Goal: Task Accomplishment & Management: Use online tool/utility

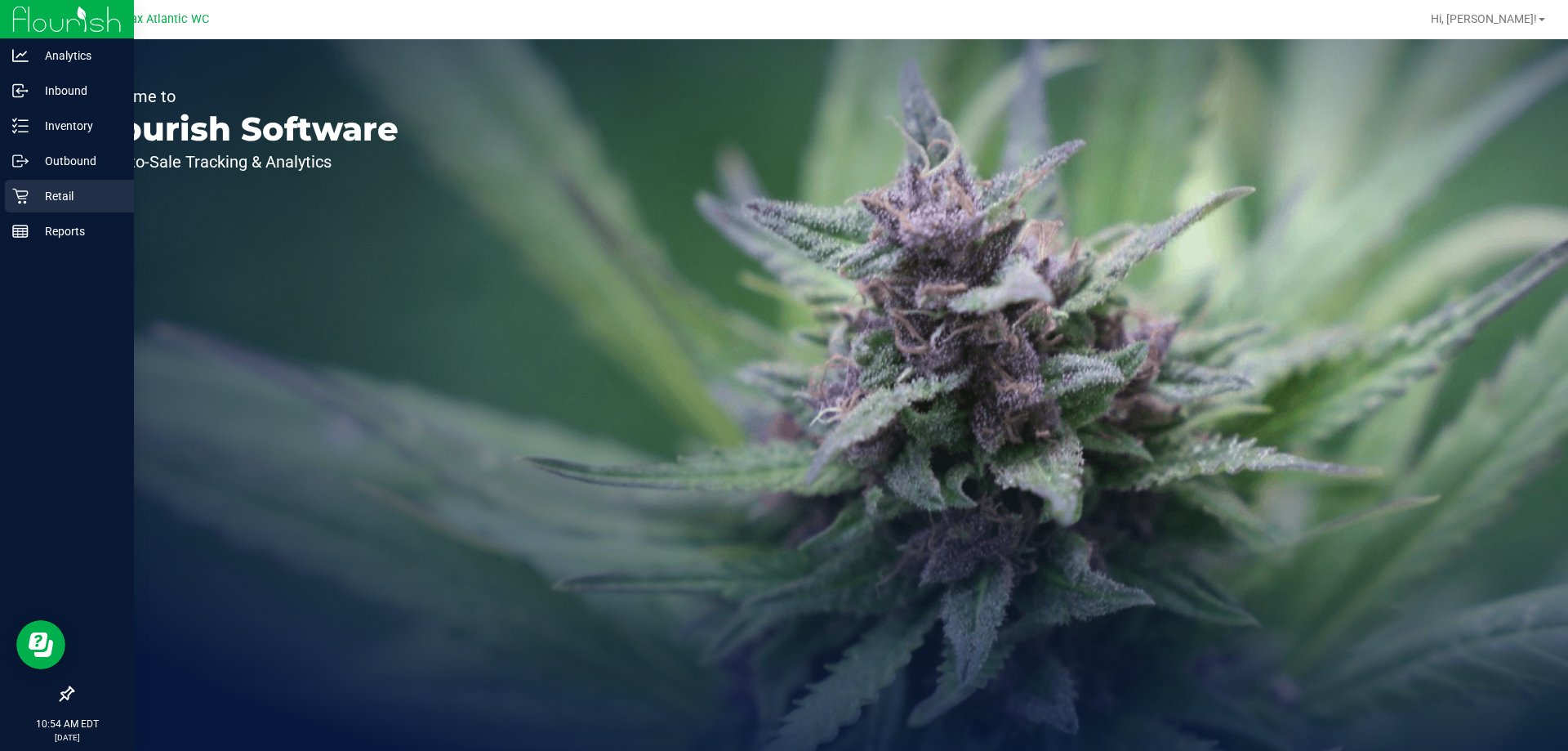
click at [31, 196] on p "Retail" at bounding box center [77, 196] width 98 height 19
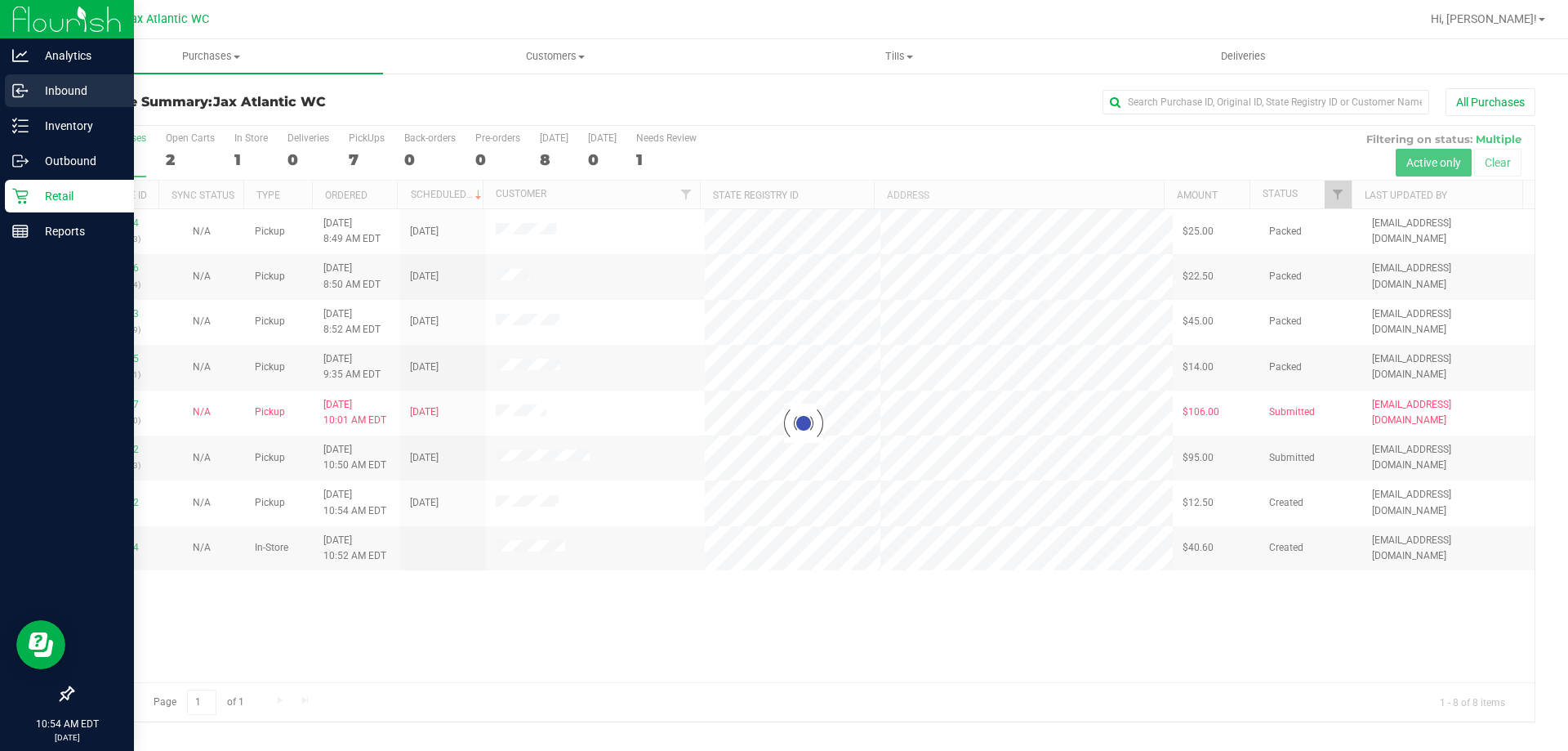
click at [26, 91] on circle at bounding box center [26, 90] width 3 height 3
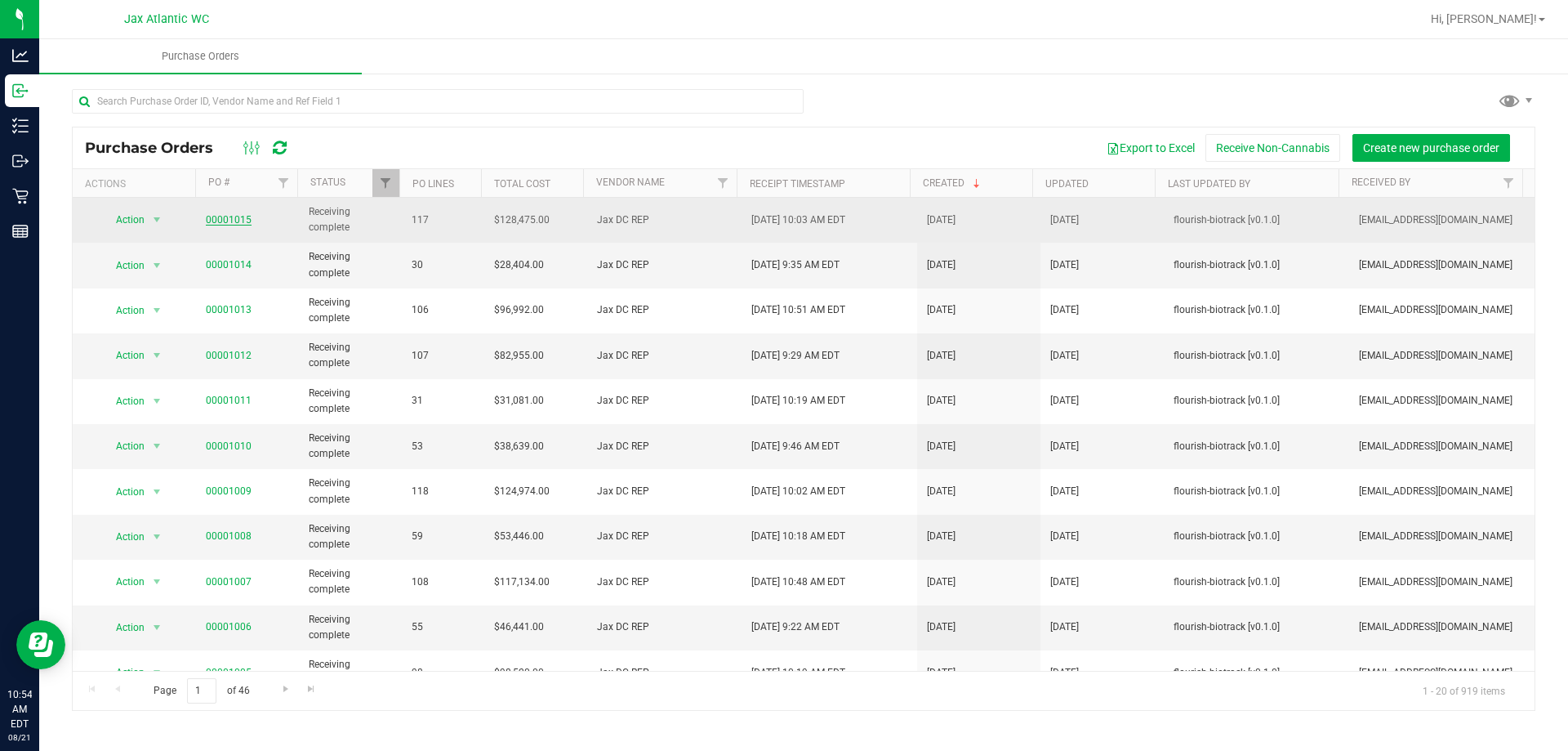
click at [226, 219] on link "00001015" at bounding box center [228, 219] width 46 height 12
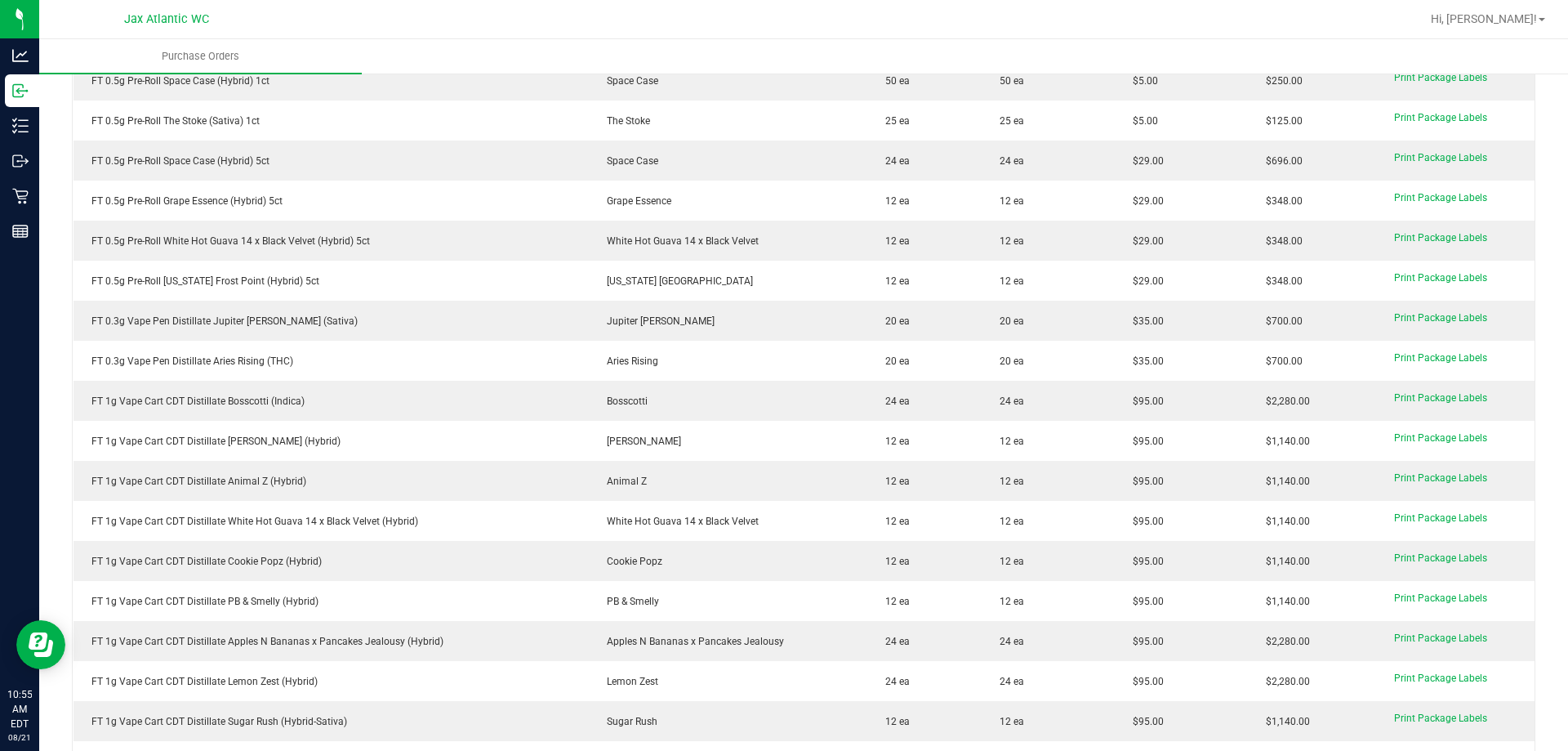
scroll to position [817, 0]
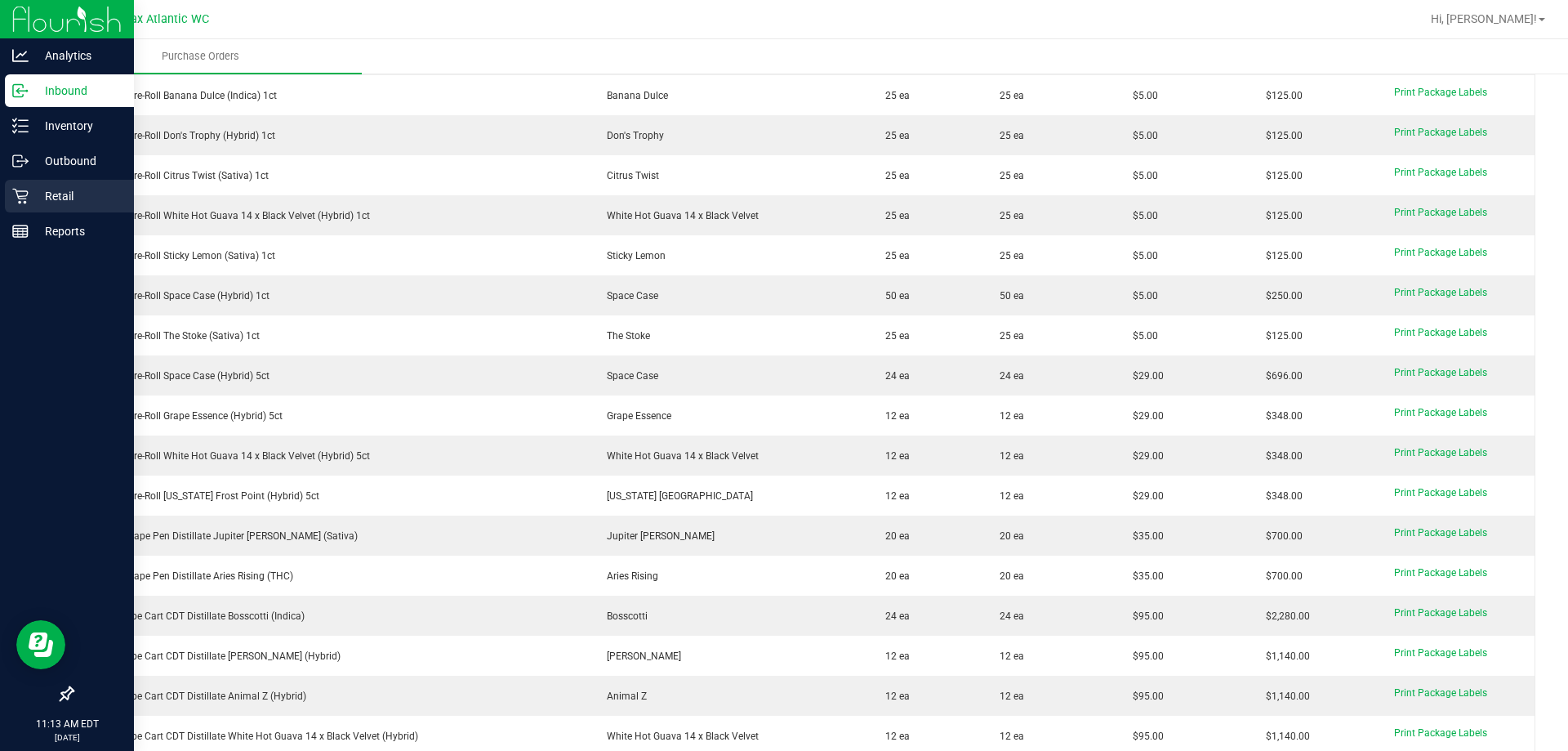
click at [32, 196] on p "Retail" at bounding box center [77, 196] width 98 height 19
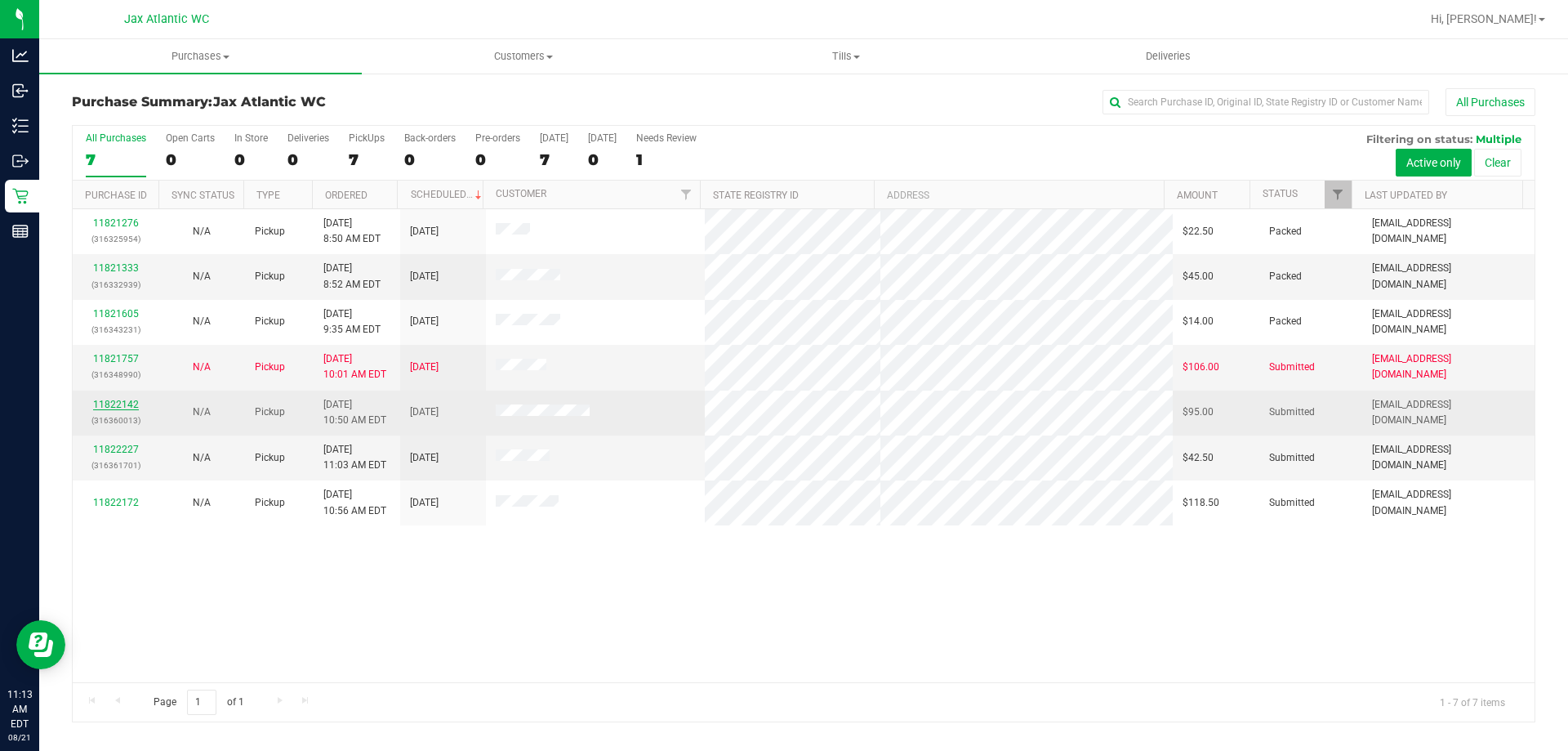
click at [115, 406] on link "11822142" at bounding box center [116, 404] width 46 height 12
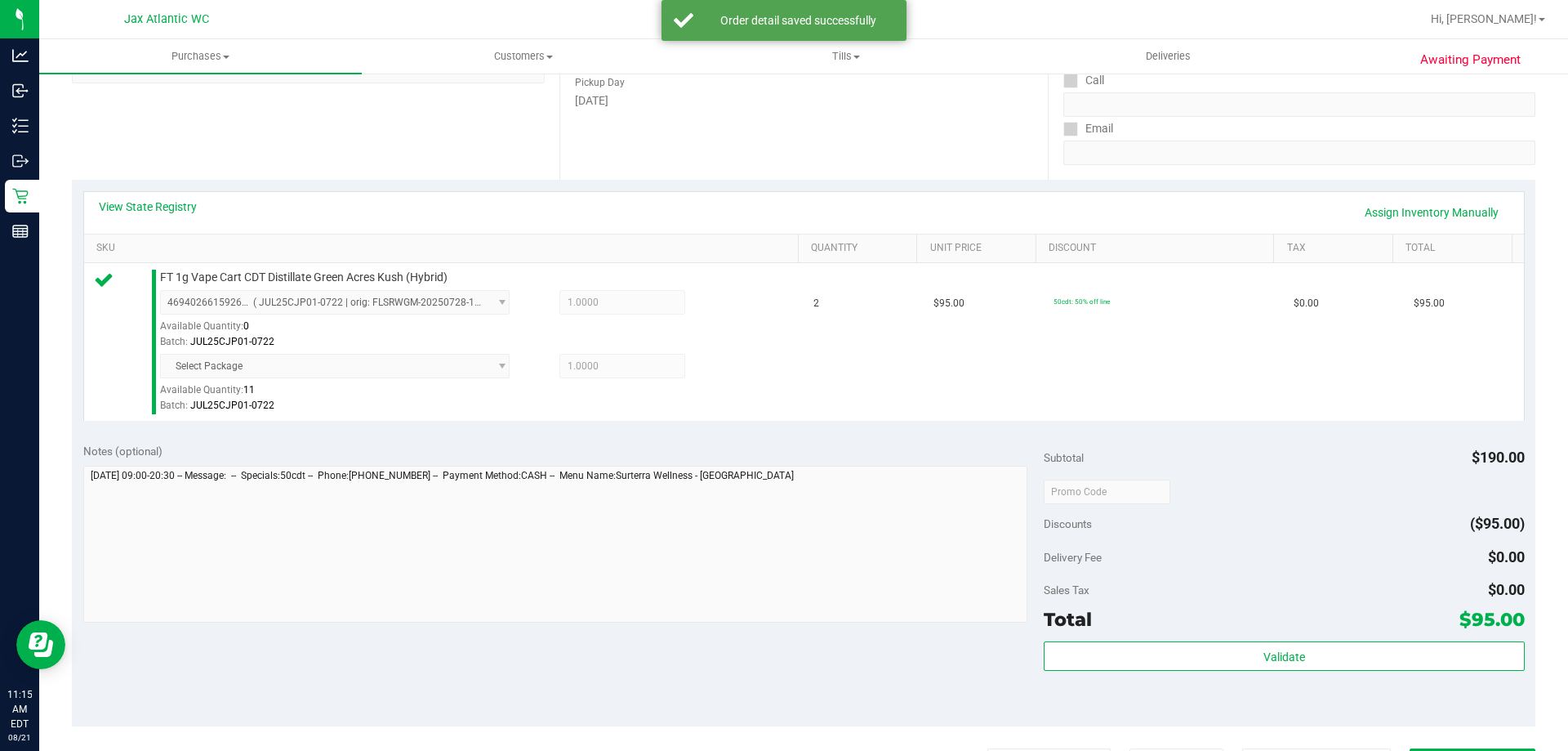
scroll to position [572, 0]
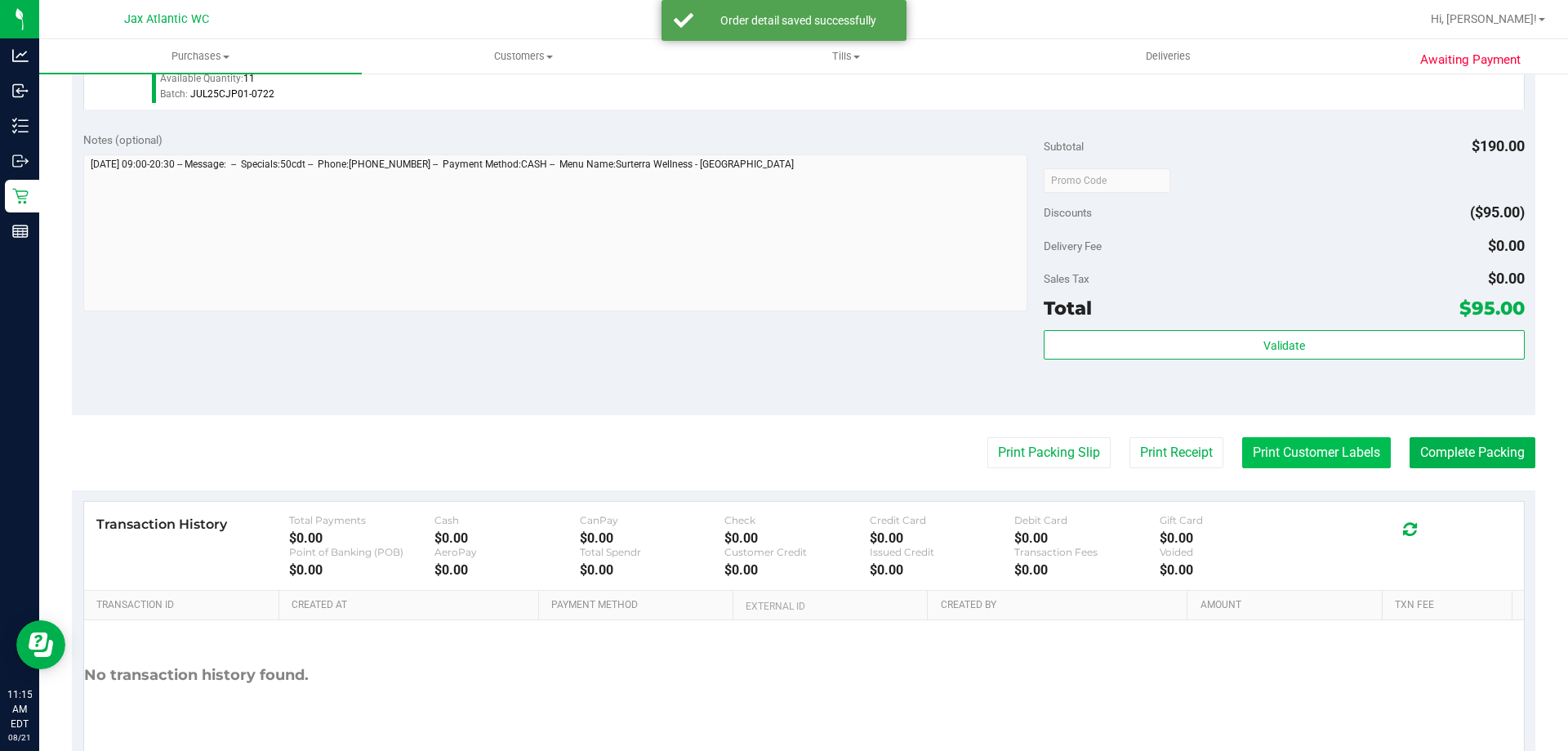
click at [1297, 445] on button "Print Customer Labels" at bounding box center [1316, 452] width 149 height 31
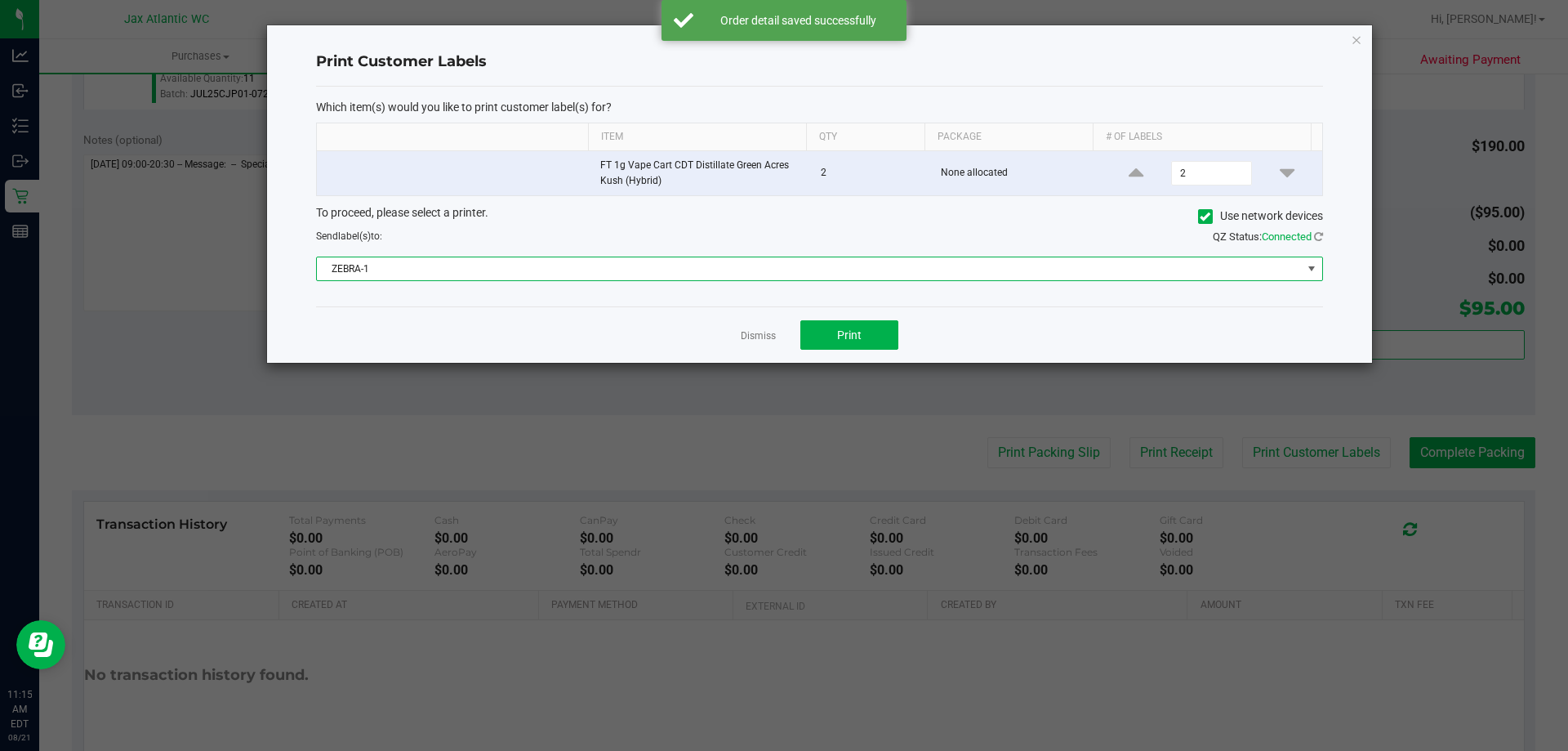
click at [953, 268] on span "ZEBRA-1" at bounding box center [809, 269] width 985 height 23
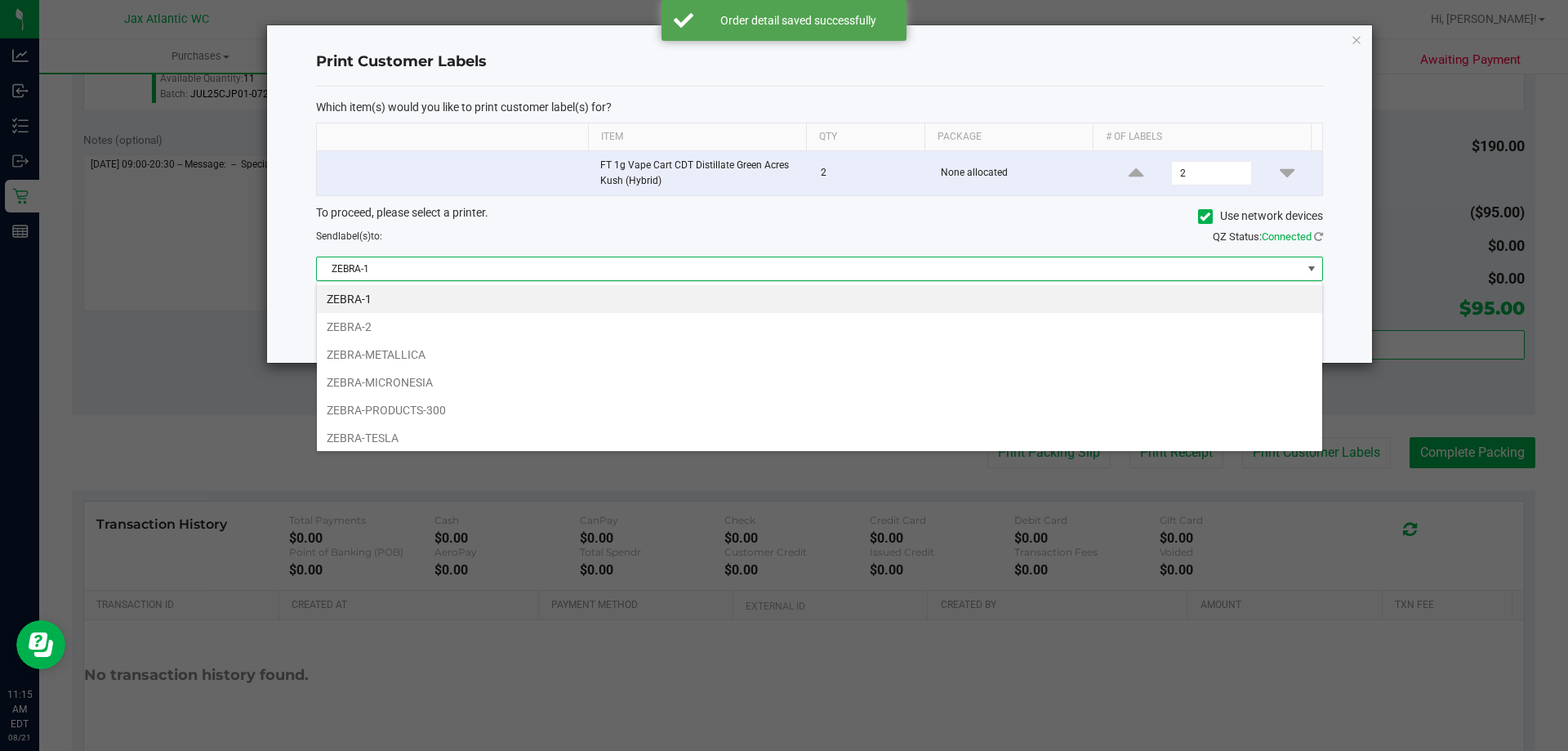
scroll to position [25, 1006]
click at [410, 441] on li "ZEBRA-TESLA" at bounding box center [819, 438] width 1005 height 27
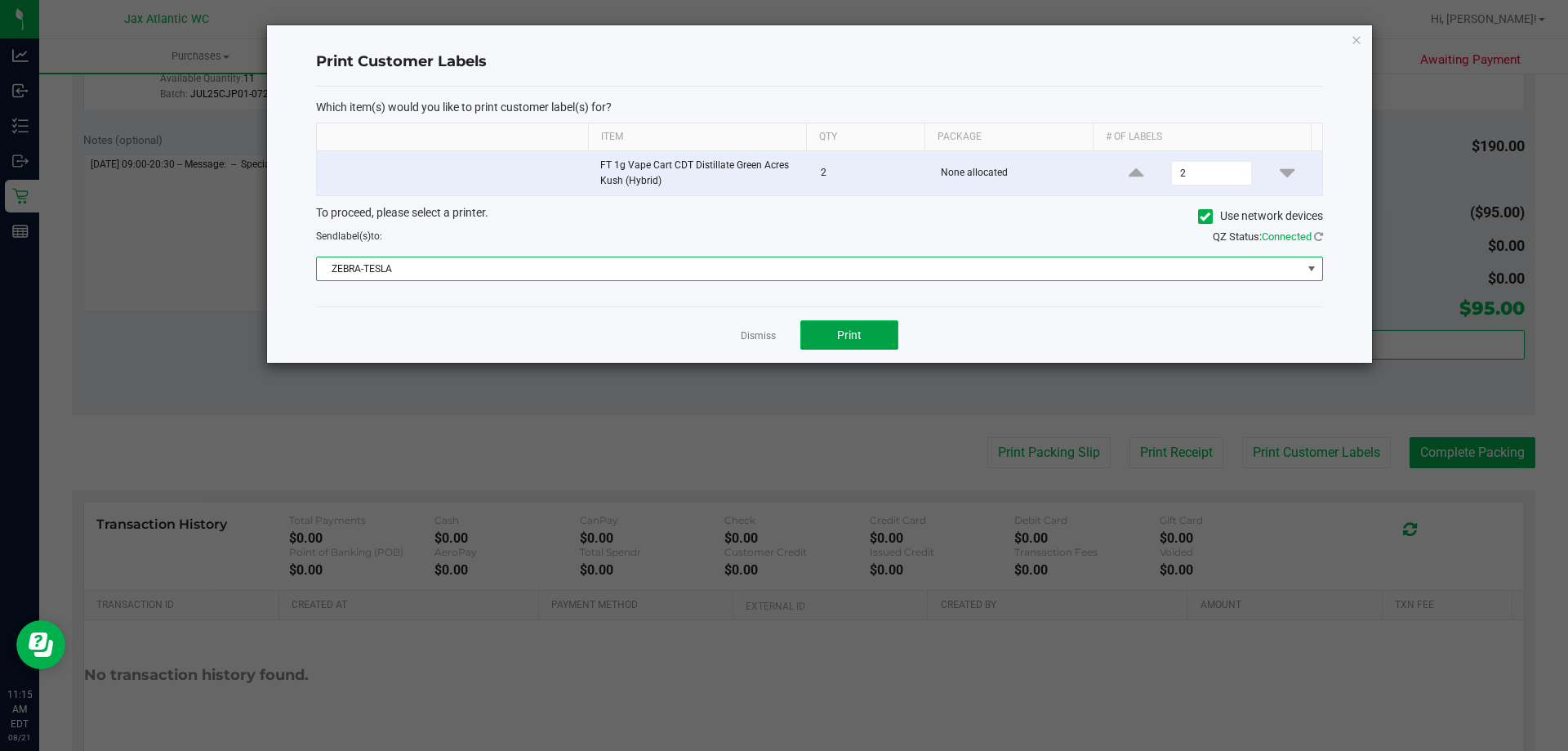
click at [871, 331] on button "Print" at bounding box center [848, 335] width 98 height 29
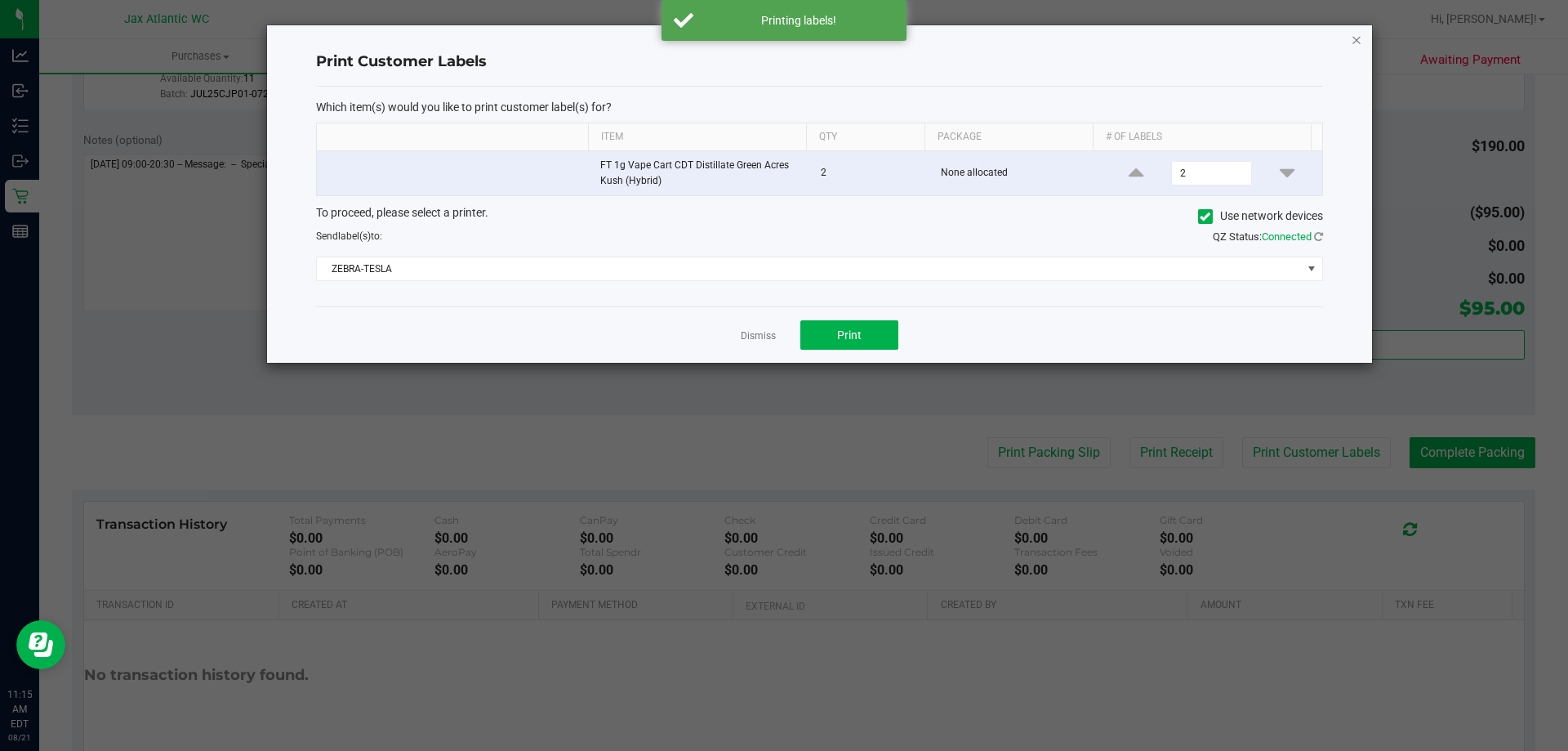
click at [1356, 39] on icon "button" at bounding box center [1356, 38] width 12 height 19
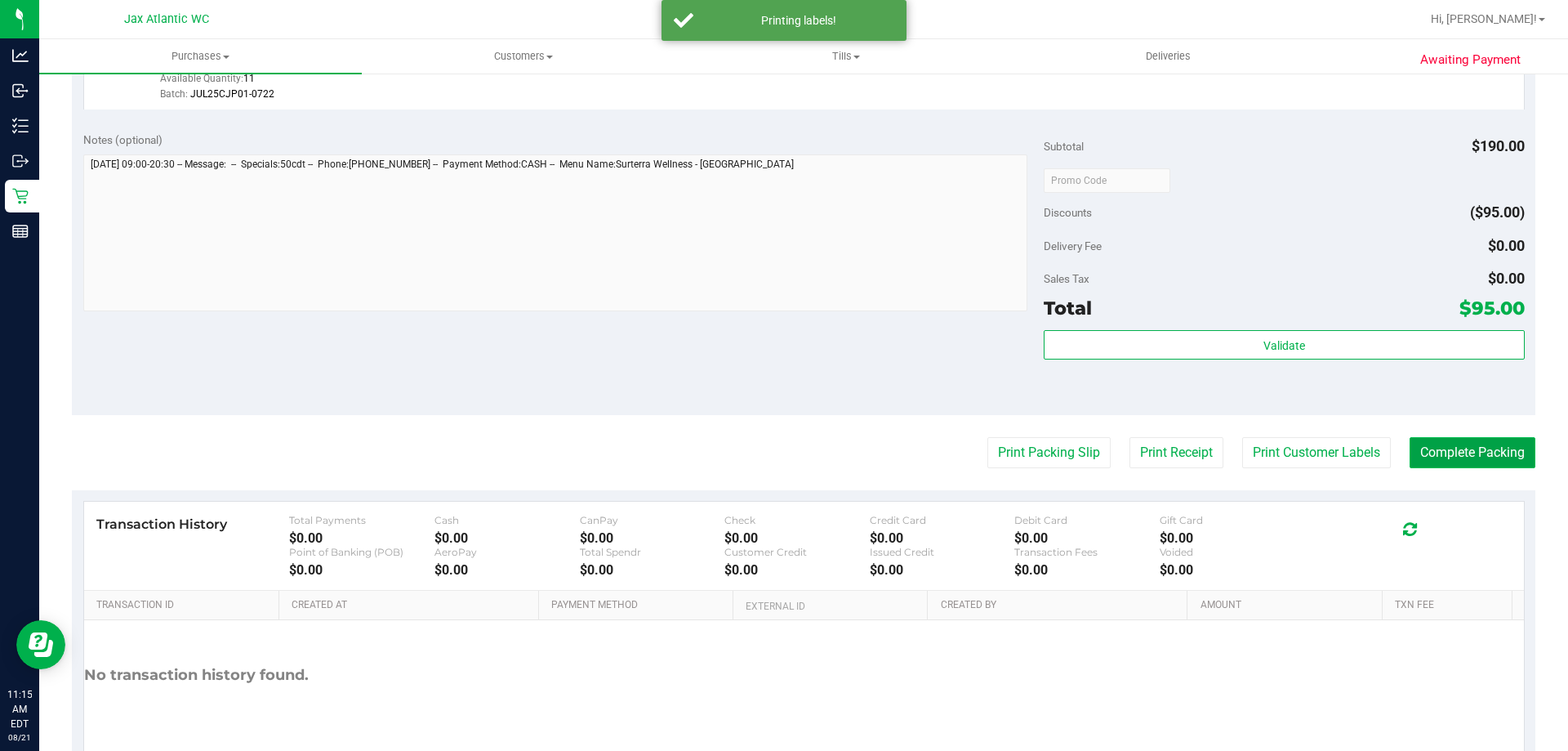
click at [1464, 455] on button "Complete Packing" at bounding box center [1473, 452] width 126 height 31
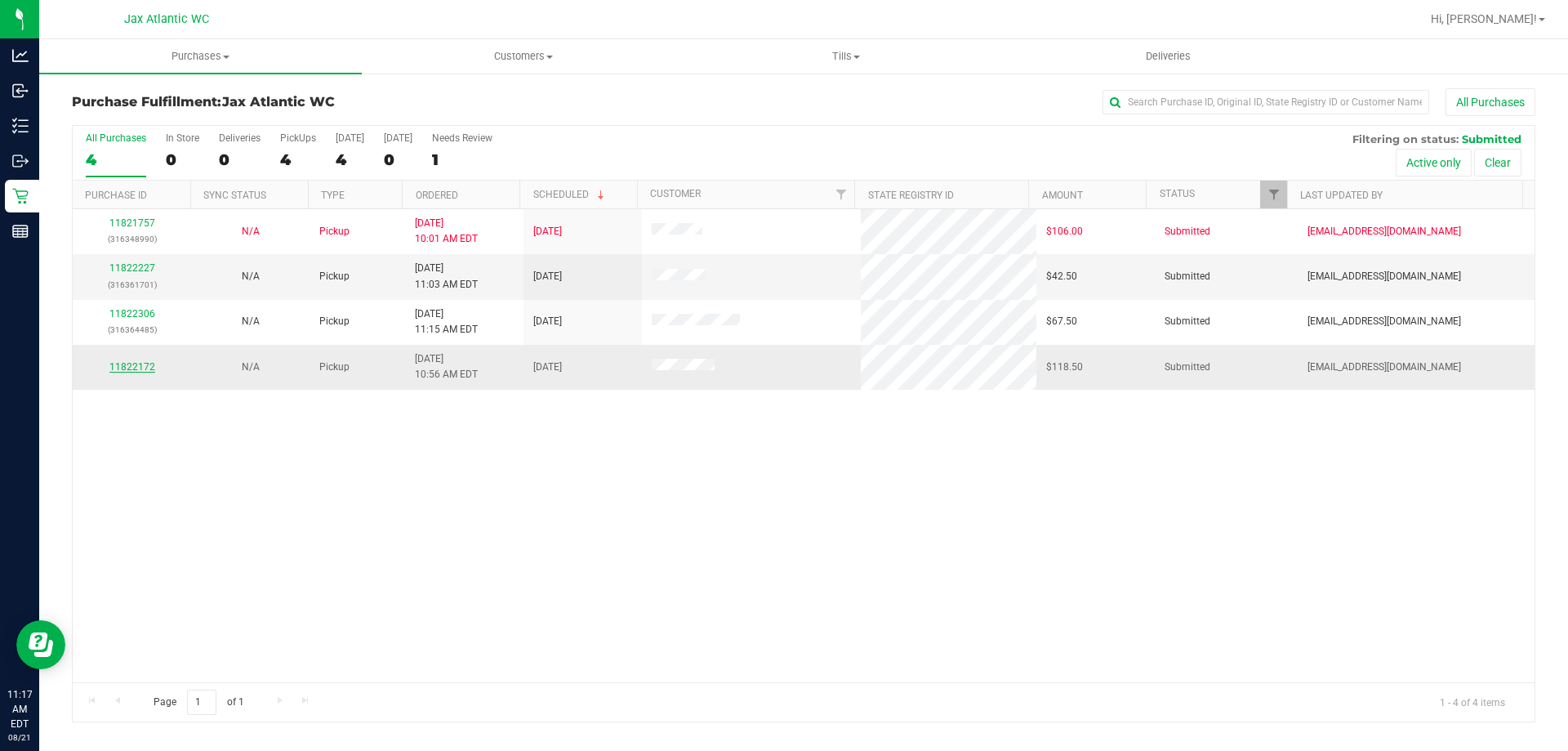
click at [139, 369] on link "11822172" at bounding box center [132, 366] width 46 height 12
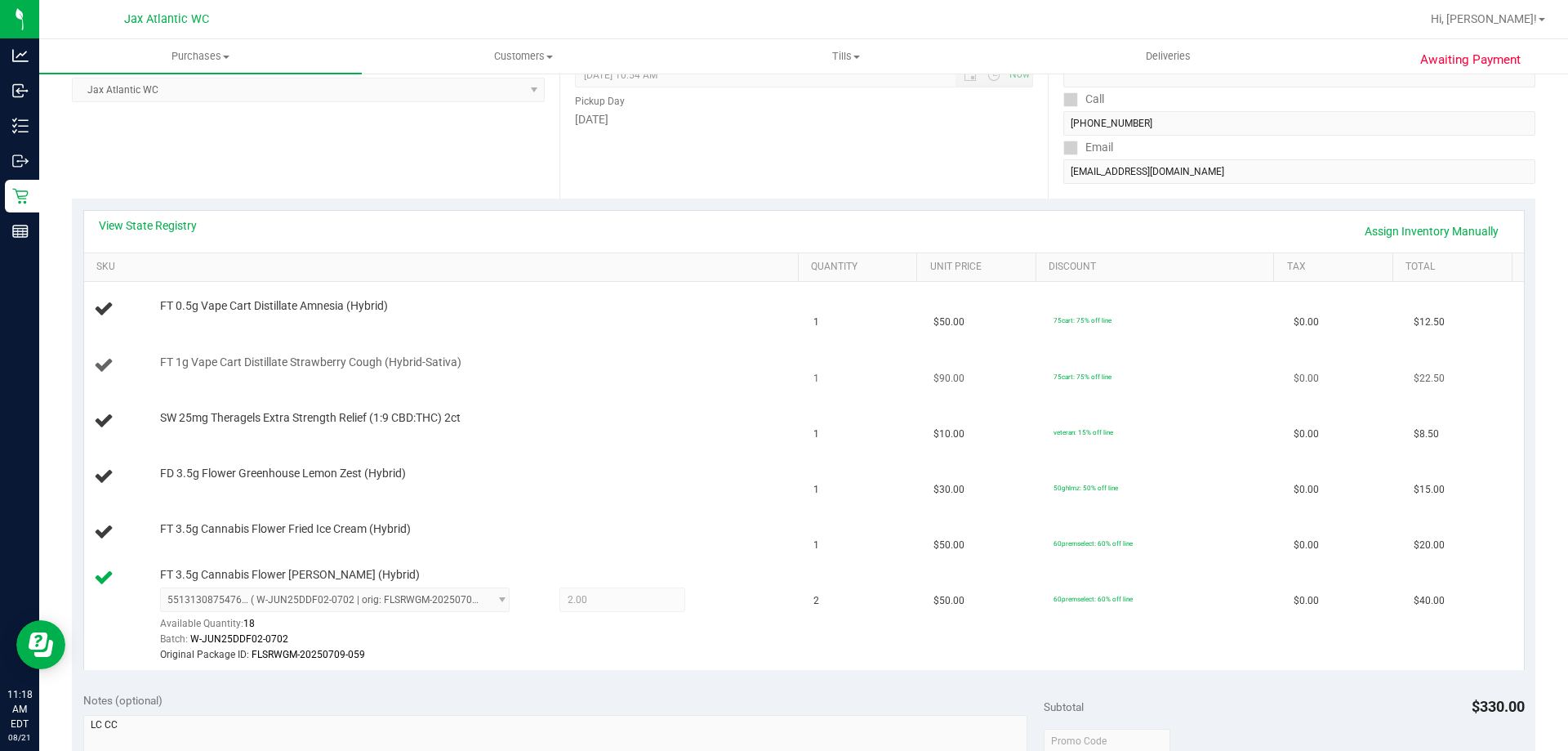
scroll to position [245, 0]
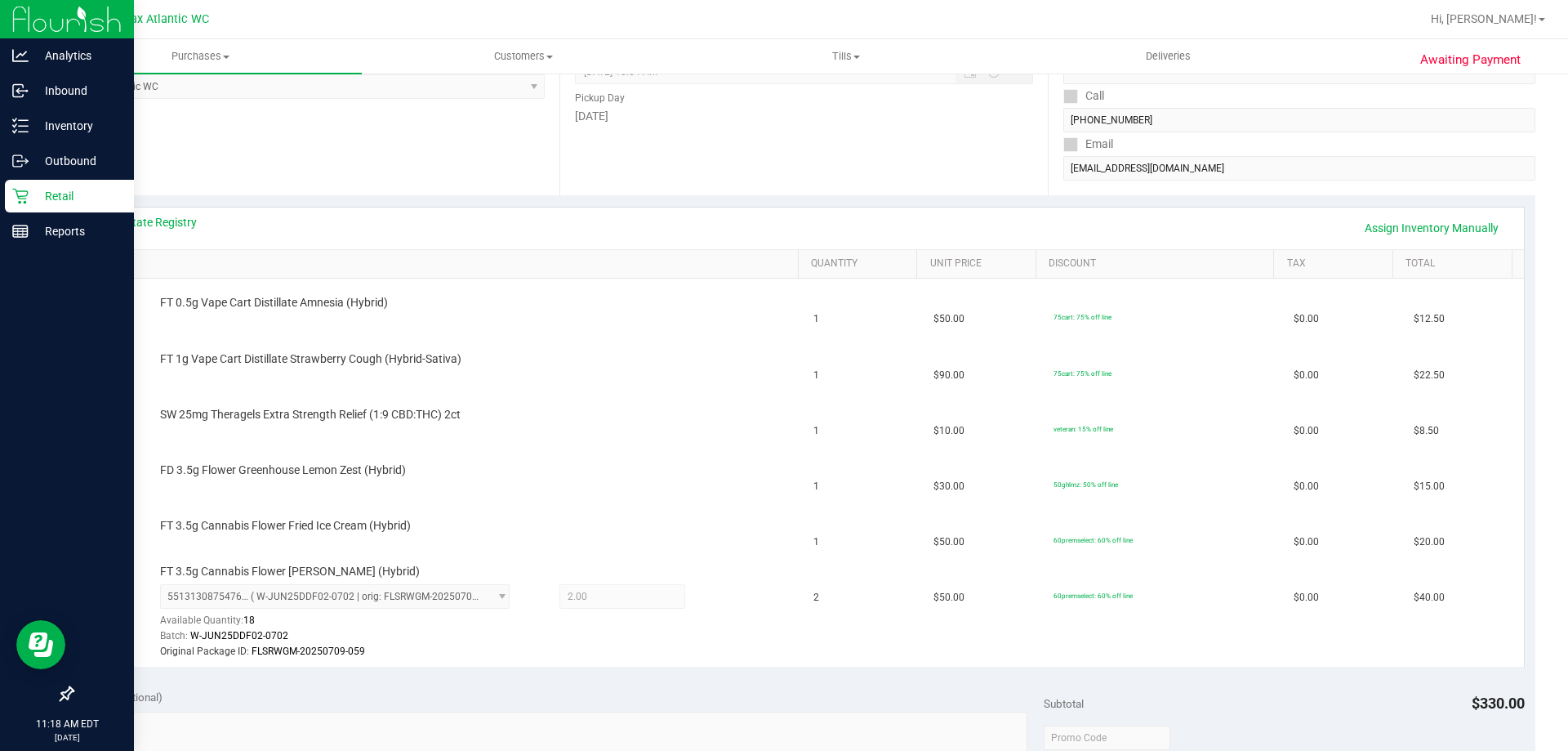
click at [26, 192] on icon at bounding box center [20, 196] width 16 height 16
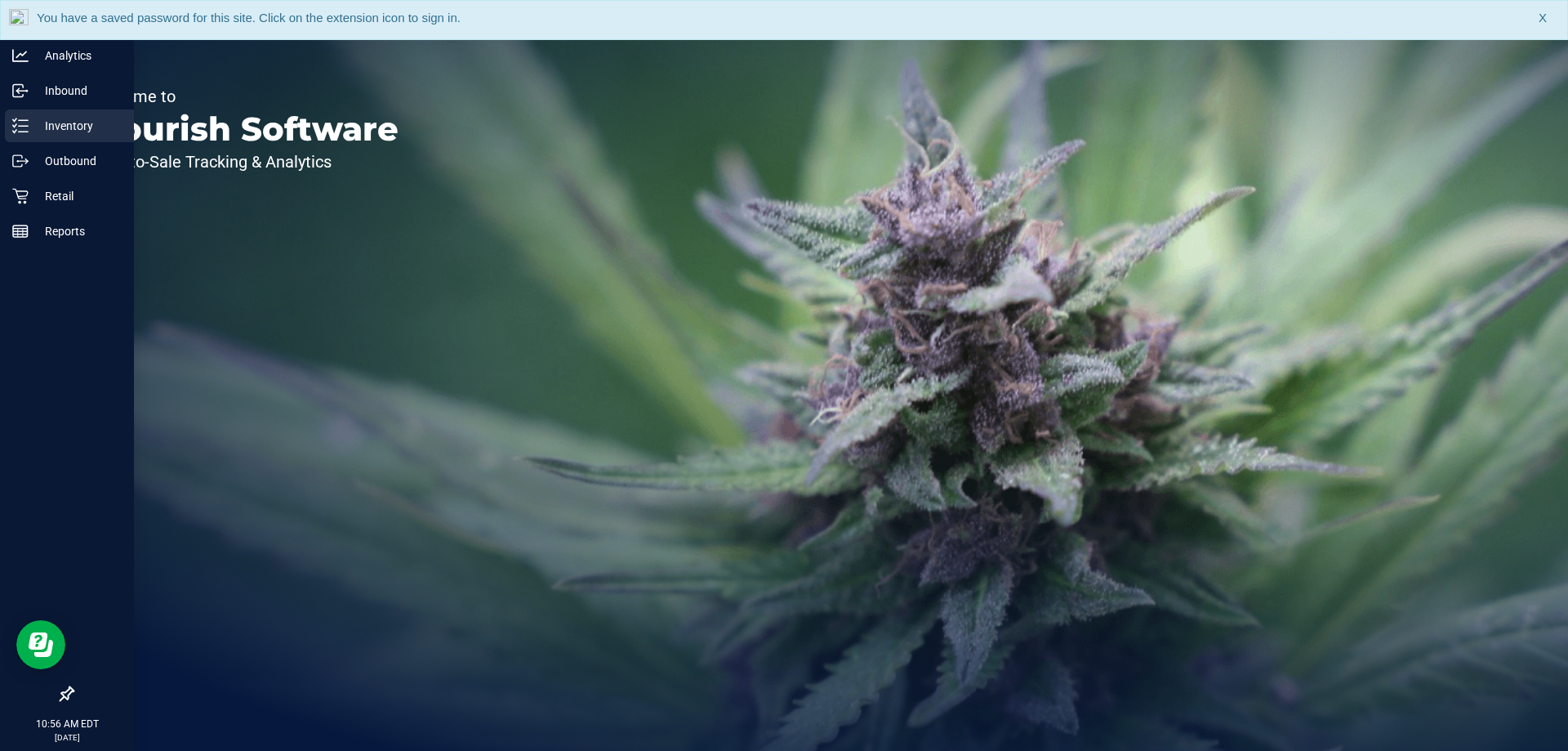
click at [22, 119] on icon at bounding box center [20, 126] width 16 height 16
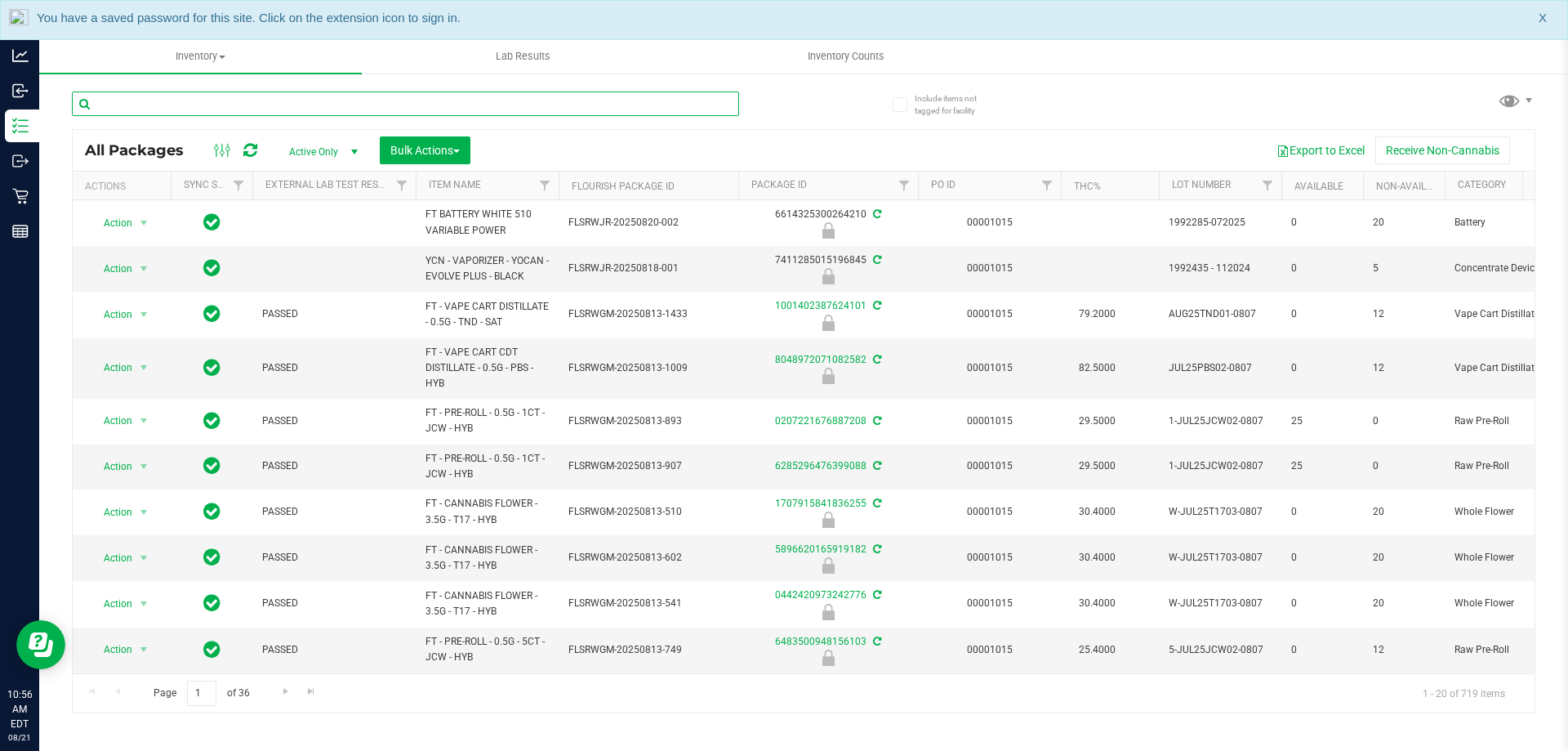
click at [190, 109] on input "text" at bounding box center [405, 103] width 668 height 25
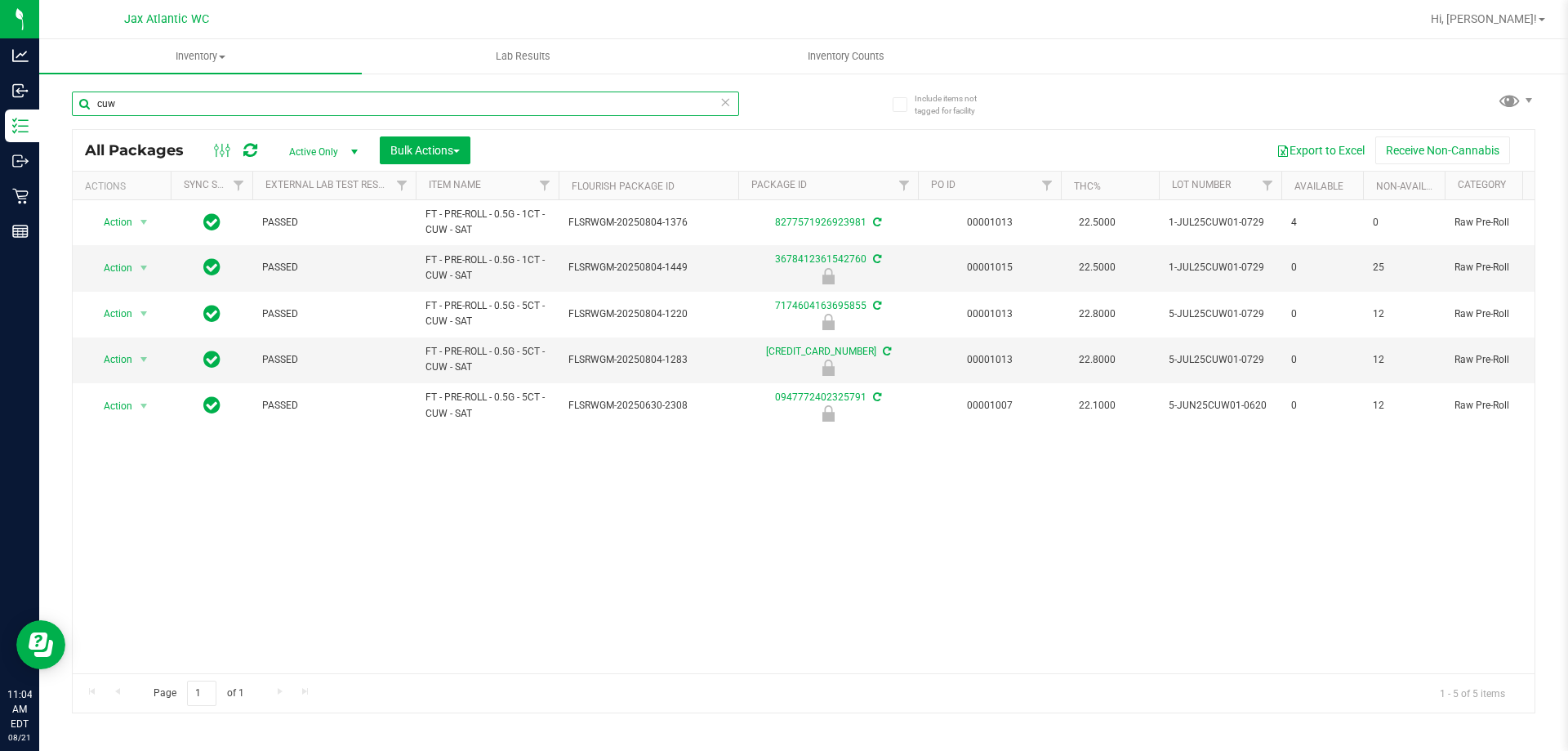
click at [166, 113] on input "cuw" at bounding box center [405, 103] width 668 height 25
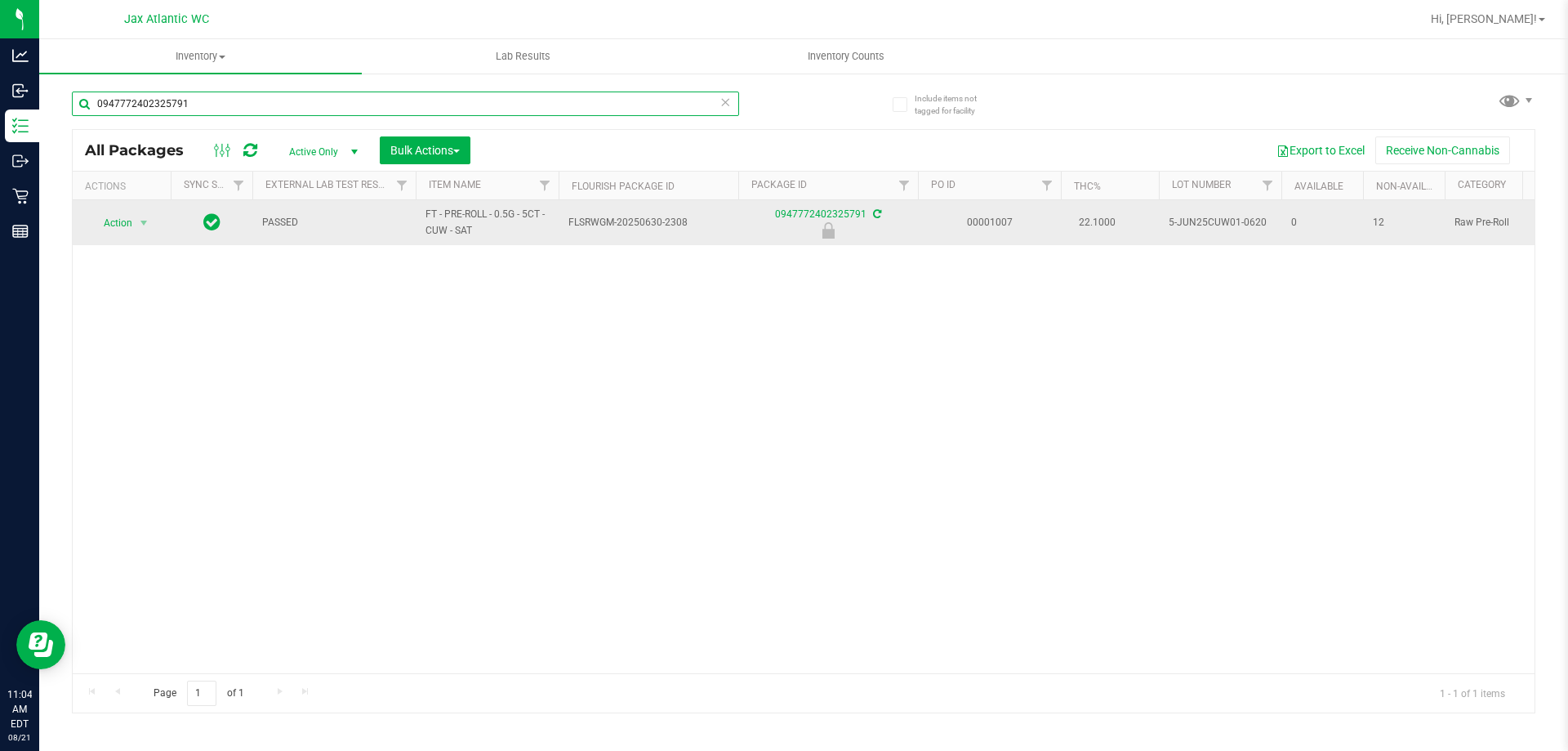
type input "0947772402325791"
click at [120, 229] on span "Action" at bounding box center [110, 223] width 44 height 23
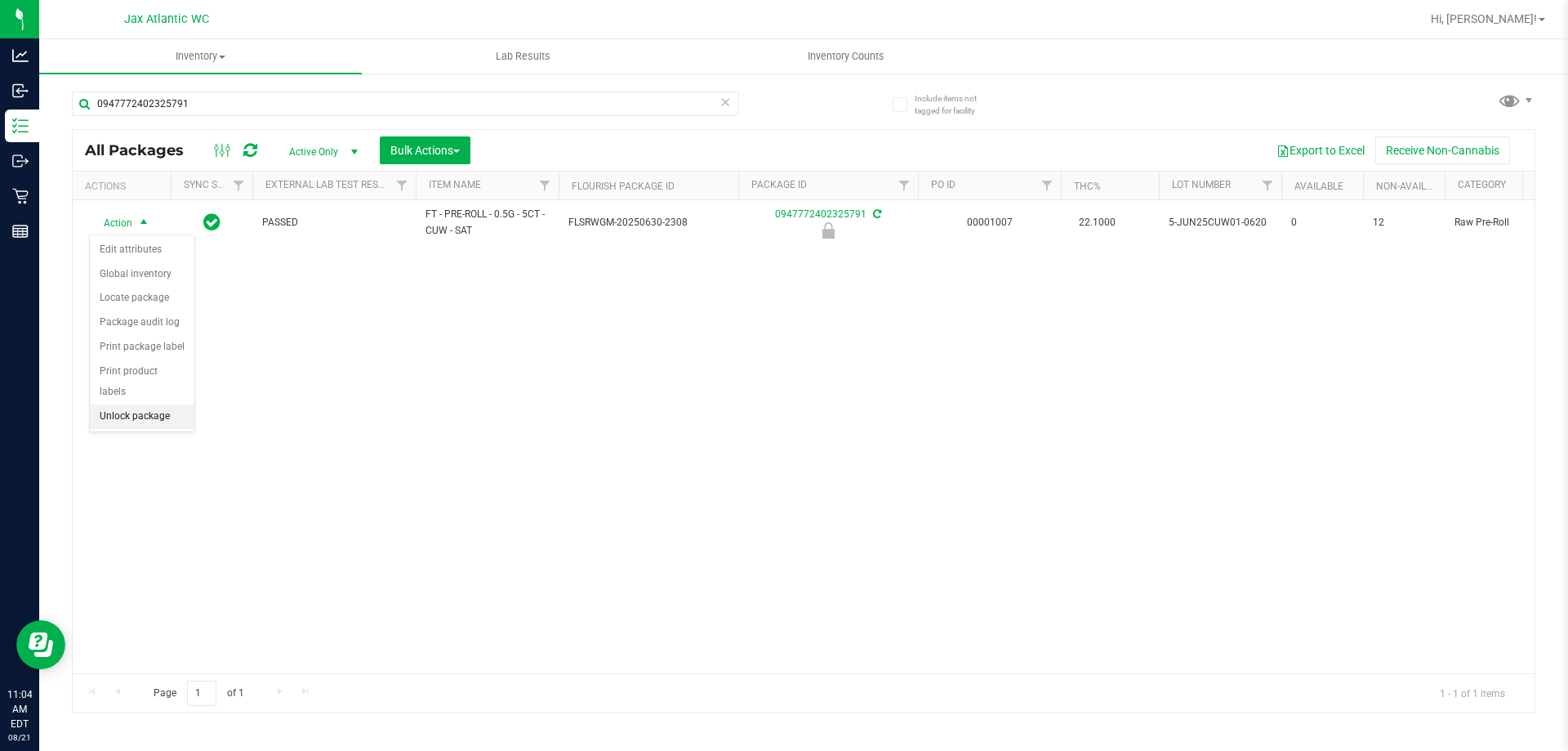
click at [138, 405] on li "Unlock package" at bounding box center [142, 417] width 104 height 25
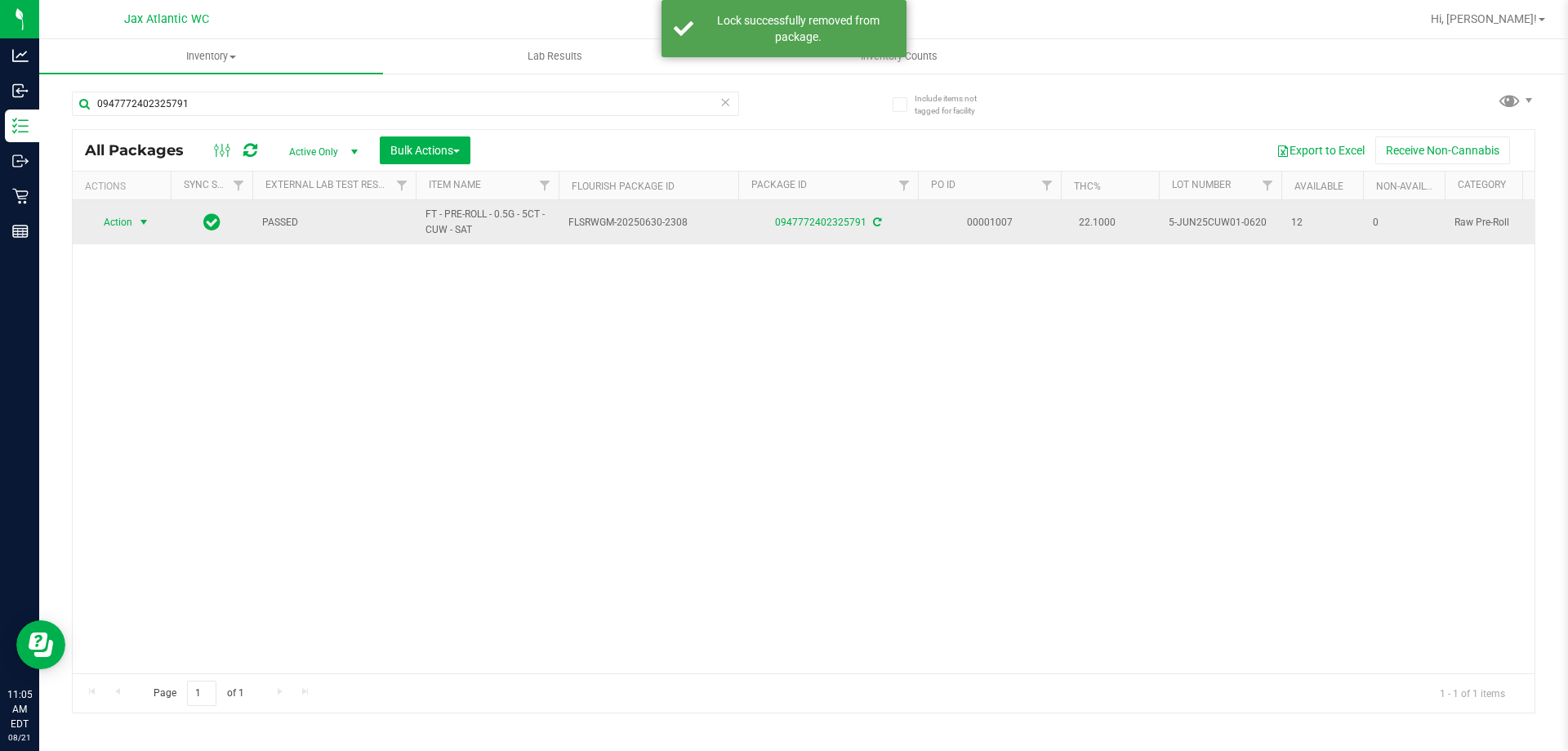
click at [125, 224] on span "Action" at bounding box center [110, 222] width 44 height 23
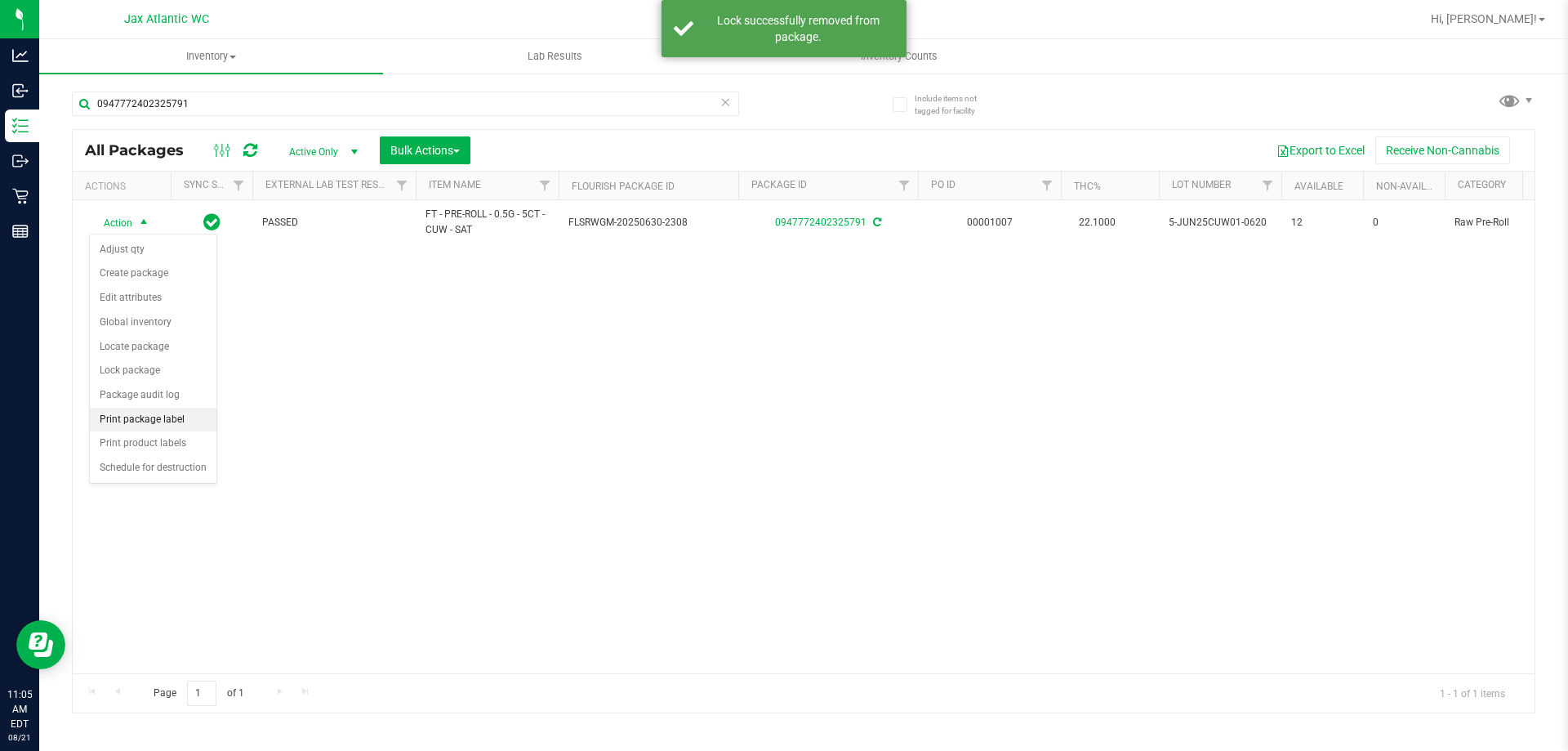
click at [143, 418] on li "Print package label" at bounding box center [153, 419] width 127 height 25
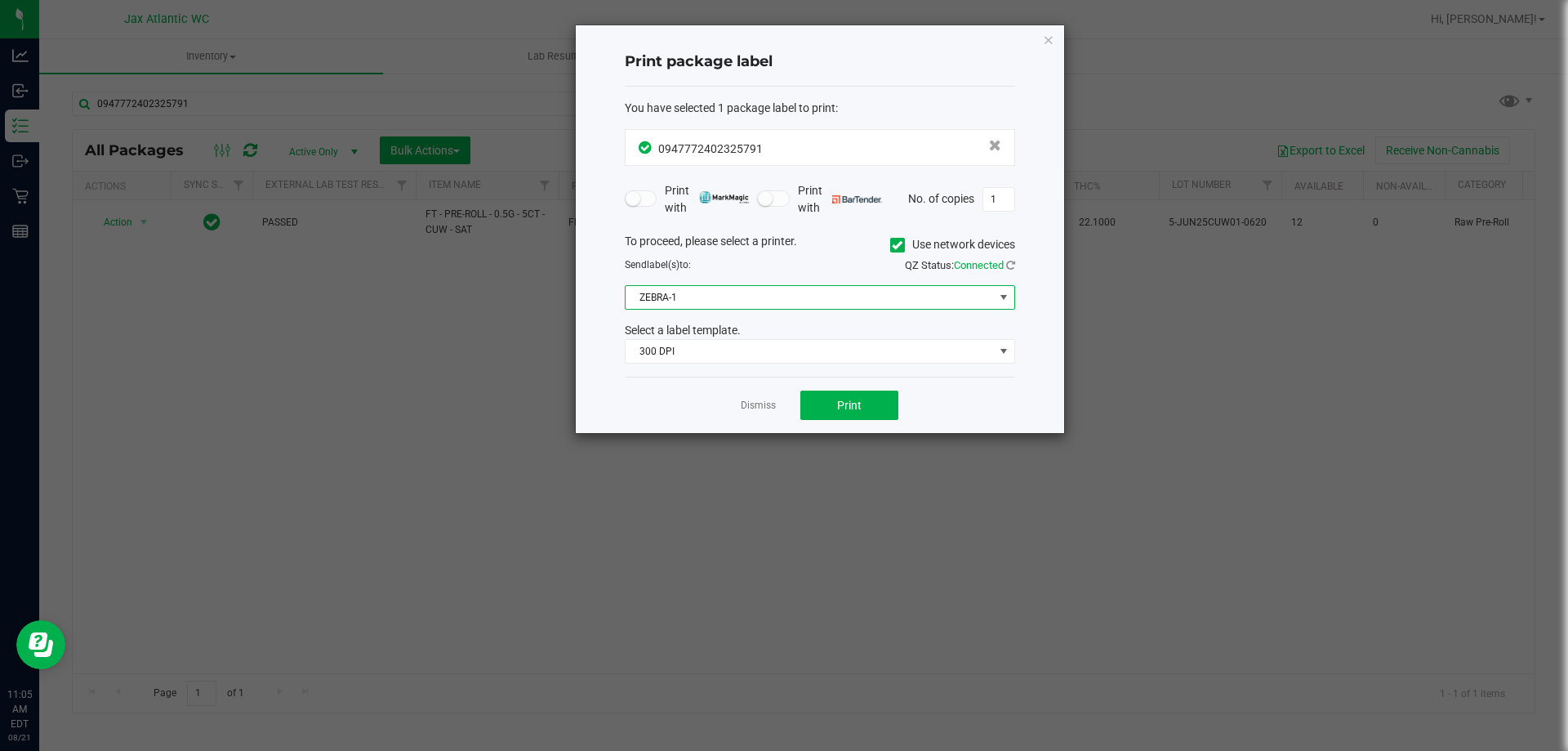
click at [810, 300] on span "ZEBRA-1" at bounding box center [809, 297] width 368 height 23
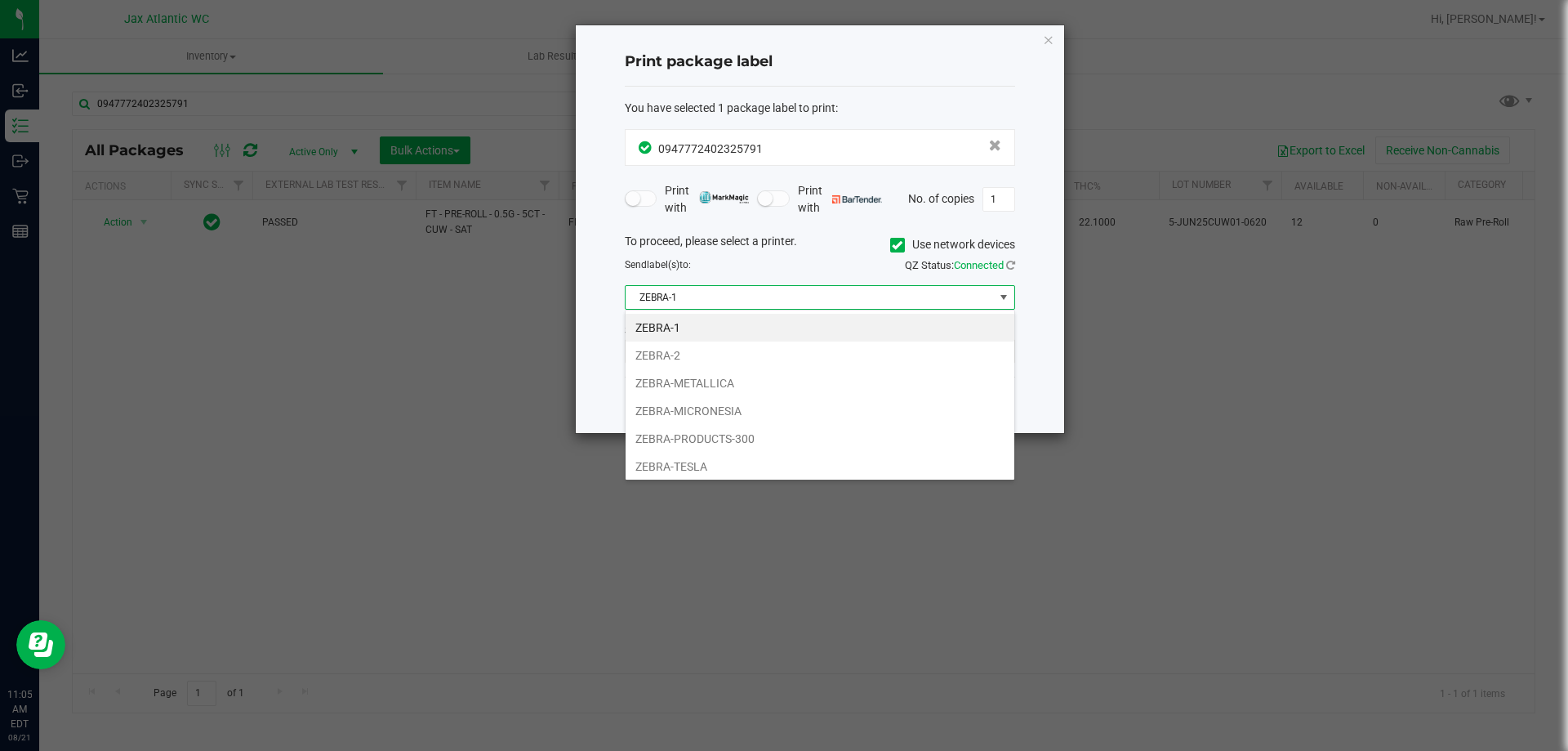
scroll to position [25, 390]
click at [810, 300] on span "ZEBRA-1" at bounding box center [809, 297] width 368 height 23
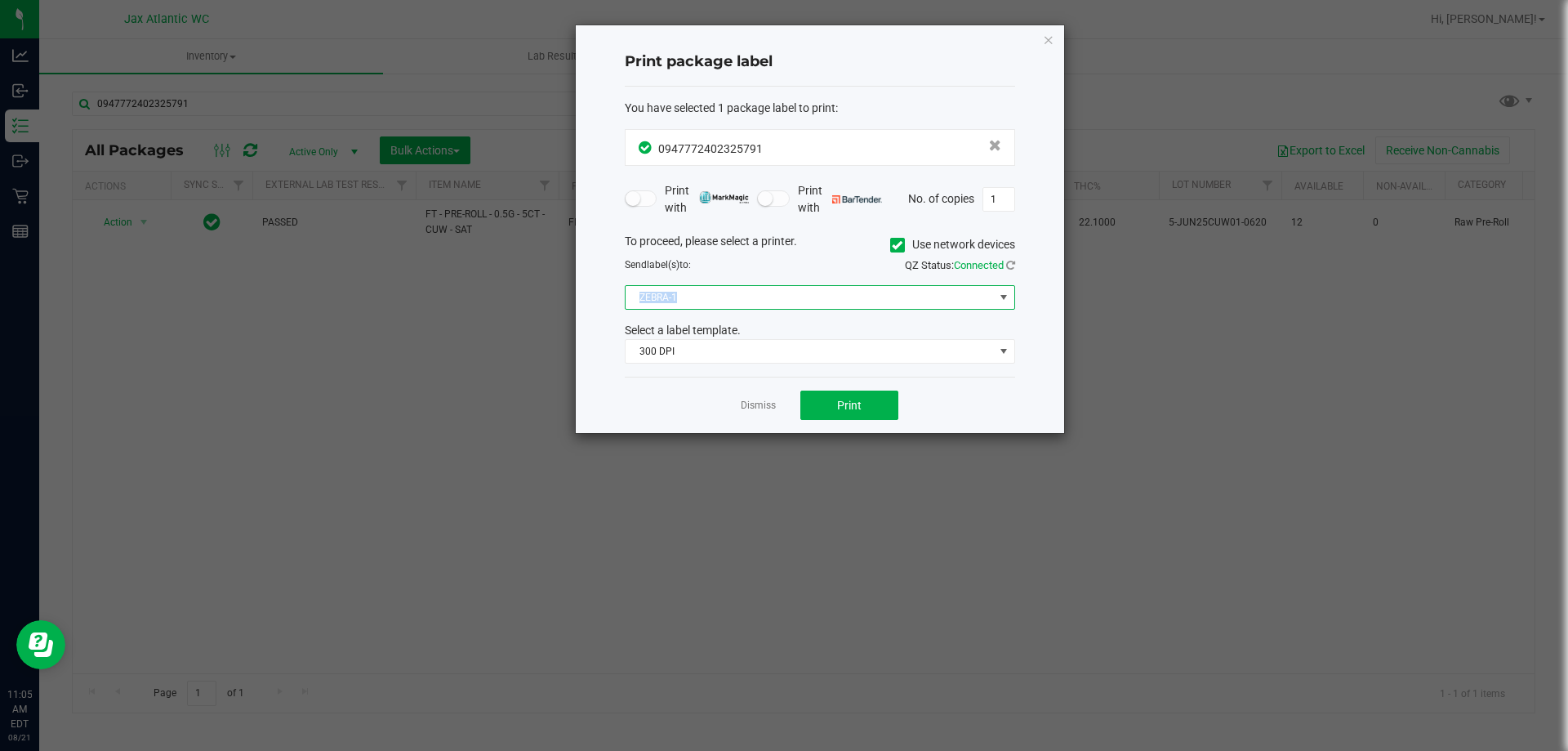
click at [810, 300] on span "ZEBRA-1" at bounding box center [809, 297] width 368 height 23
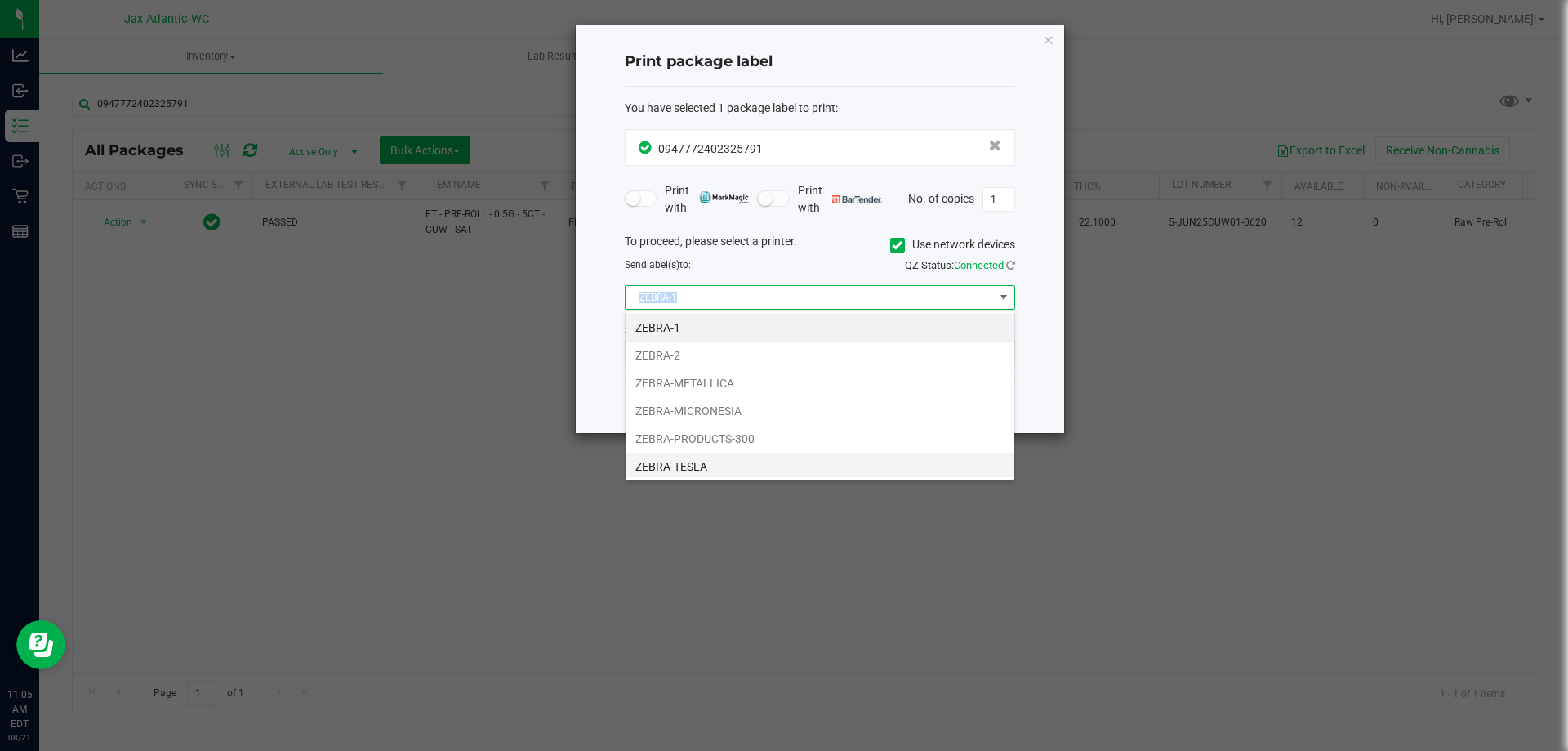
click at [722, 458] on li "ZEBRA-TESLA" at bounding box center [820, 466] width 389 height 27
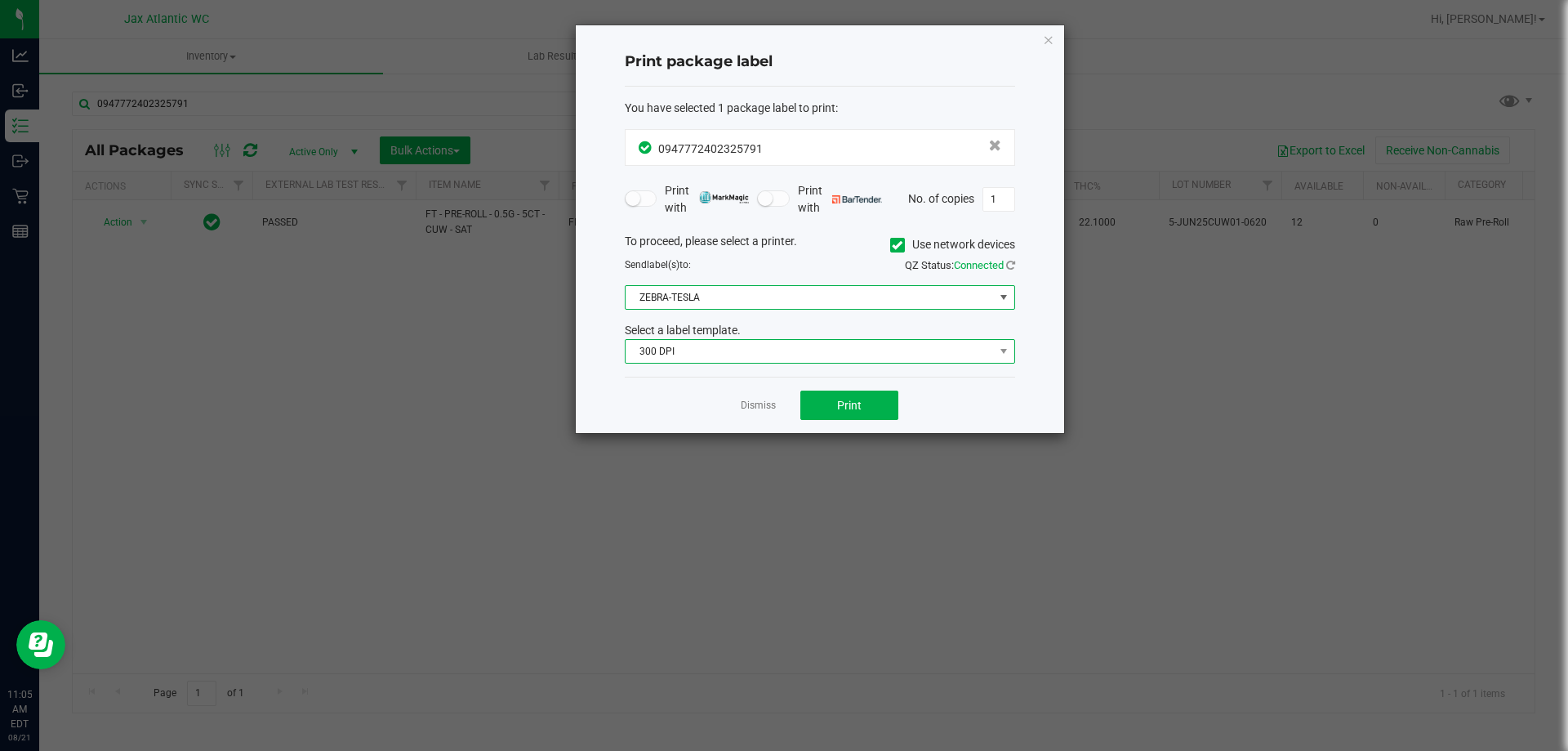
click at [704, 345] on span "300 DPI" at bounding box center [809, 351] width 368 height 23
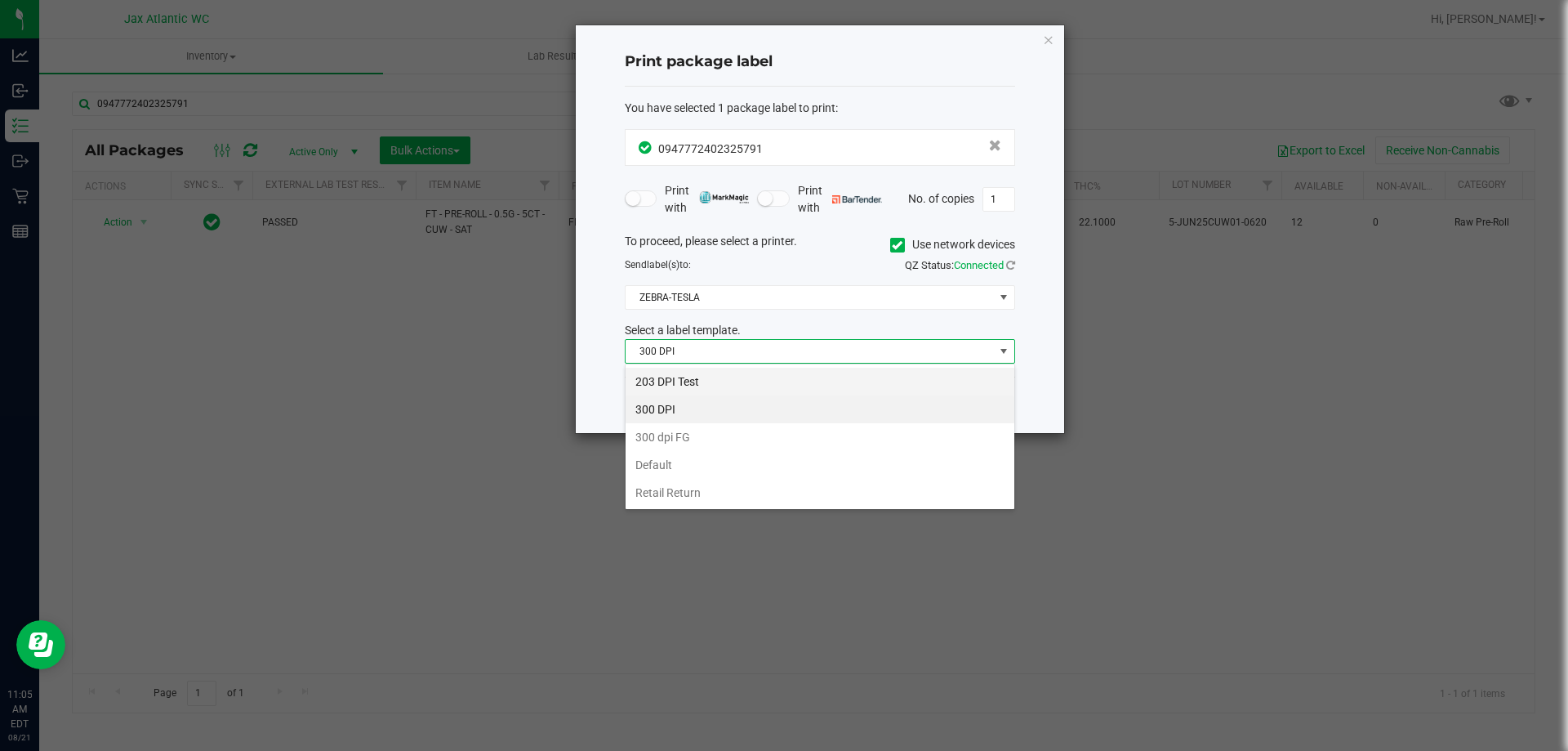
click at [692, 384] on li "203 DPI Test" at bounding box center [820, 381] width 389 height 27
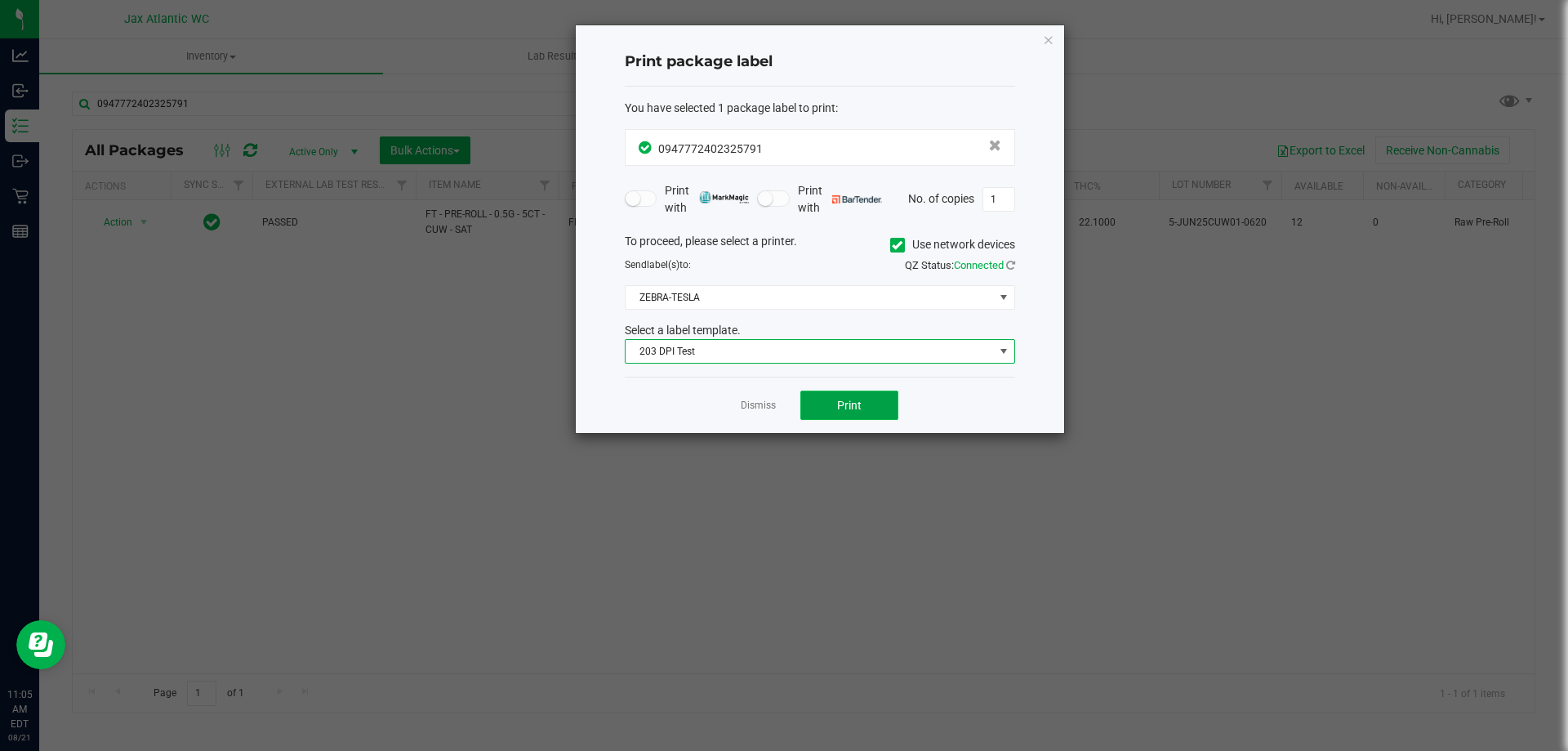
click at [862, 412] on button "Print" at bounding box center [848, 405] width 98 height 29
click at [1050, 35] on icon "button" at bounding box center [1048, 38] width 12 height 19
